Goal: Information Seeking & Learning: Learn about a topic

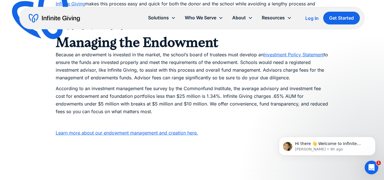
scroll to position [597, 0]
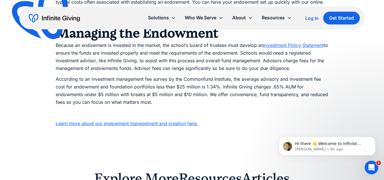
click at [107, 125] on link "Learn more about our endowment management and creation here." at bounding box center [127, 124] width 142 height 6
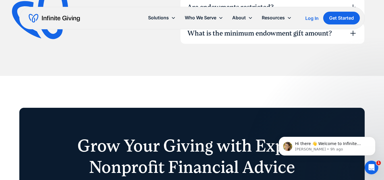
scroll to position [1706, 0]
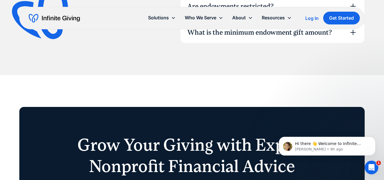
click at [352, 32] on icon at bounding box center [353, 32] width 9 height 9
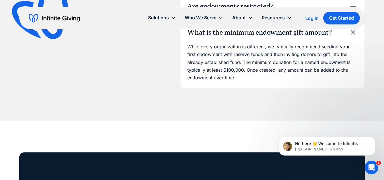
drag, startPoint x: 74, startPoint y: 0, endPoint x: 250, endPoint y: 98, distance: 201.0
click at [250, 98] on div "FAqs Still have questions about nonprofit endowments? Contact How are these end…" at bounding box center [192, 11] width 346 height 218
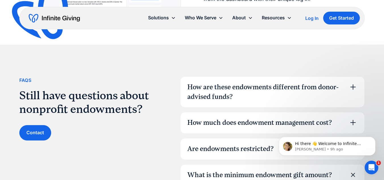
scroll to position [1564, 0]
click at [352, 86] on icon at bounding box center [353, 86] width 9 height 9
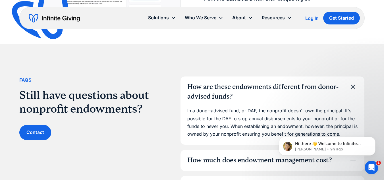
click at [352, 86] on icon at bounding box center [353, 86] width 13 height 13
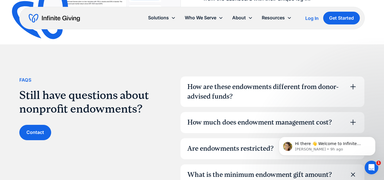
click at [351, 120] on icon at bounding box center [353, 122] width 9 height 9
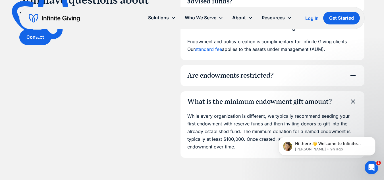
scroll to position [1649, 0]
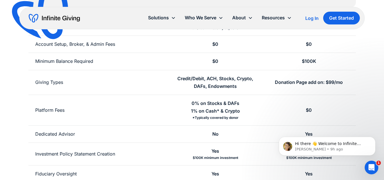
scroll to position [227, 0]
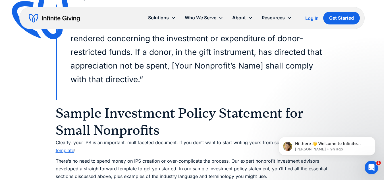
scroll to position [2931, 0]
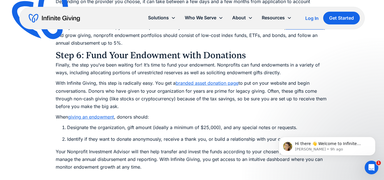
scroll to position [2928, 0]
